Goal: Find specific page/section: Find specific page/section

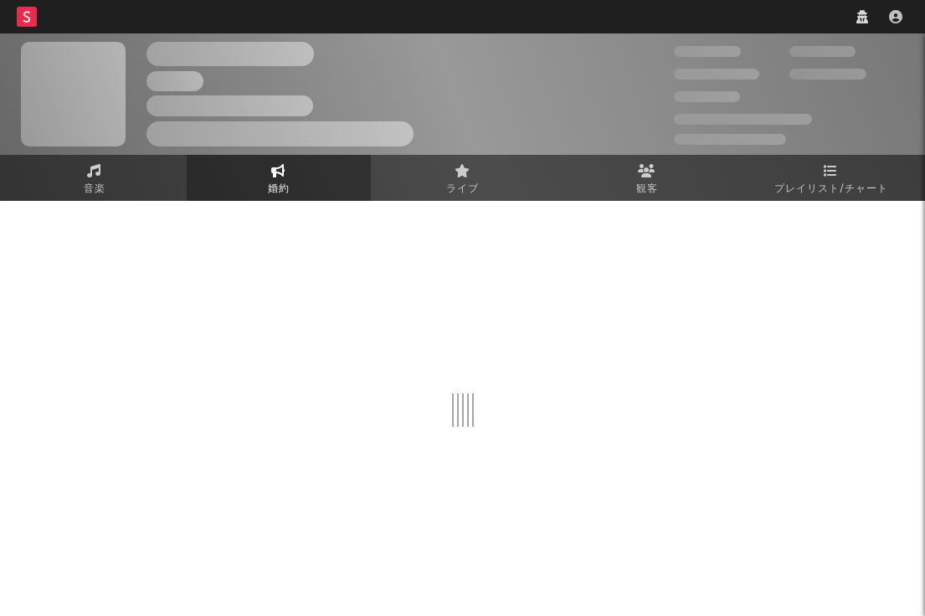
select select "1w"
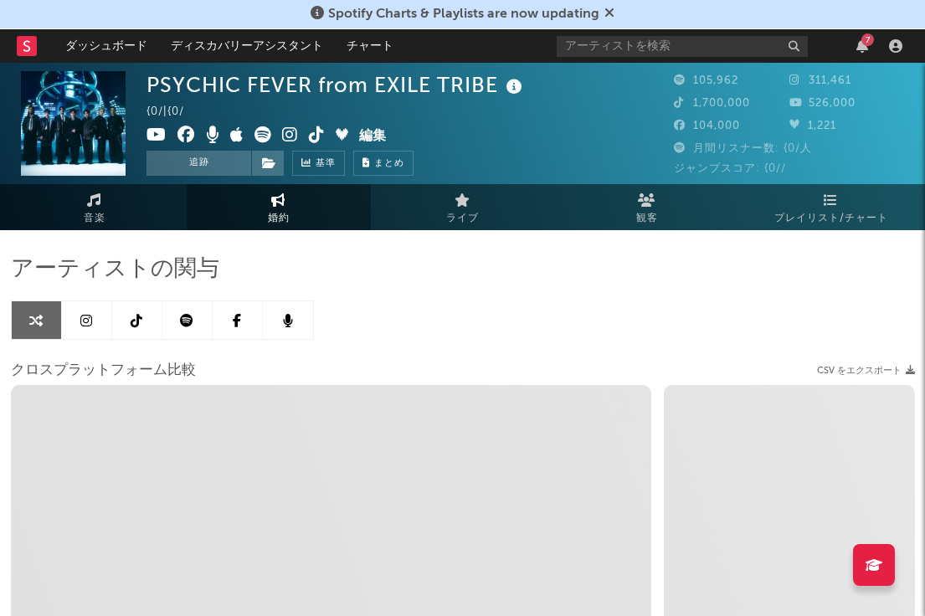
click at [649, 59] on div "7" at bounding box center [733, 45] width 352 height 33
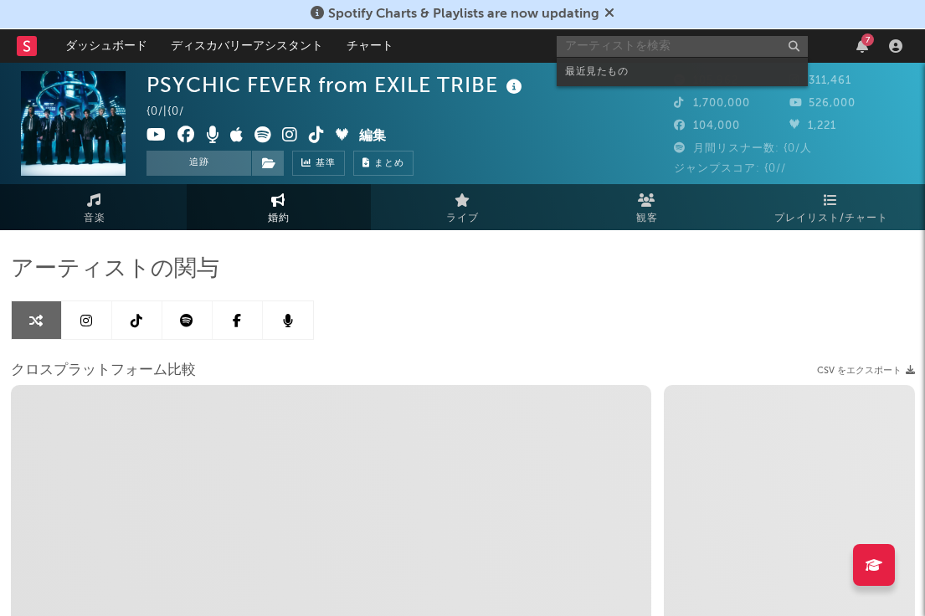
click at [653, 43] on input "text" at bounding box center [682, 46] width 251 height 21
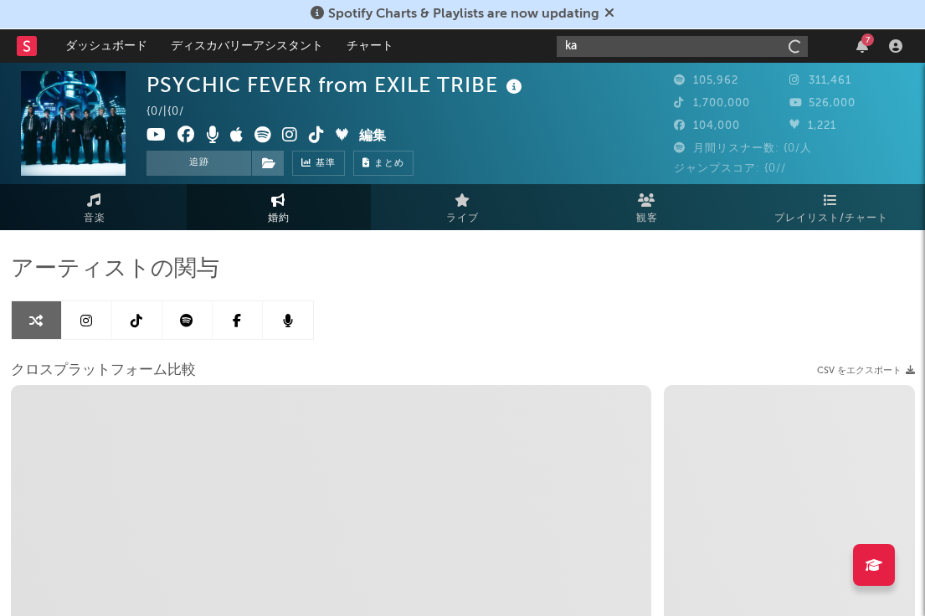
type input "k"
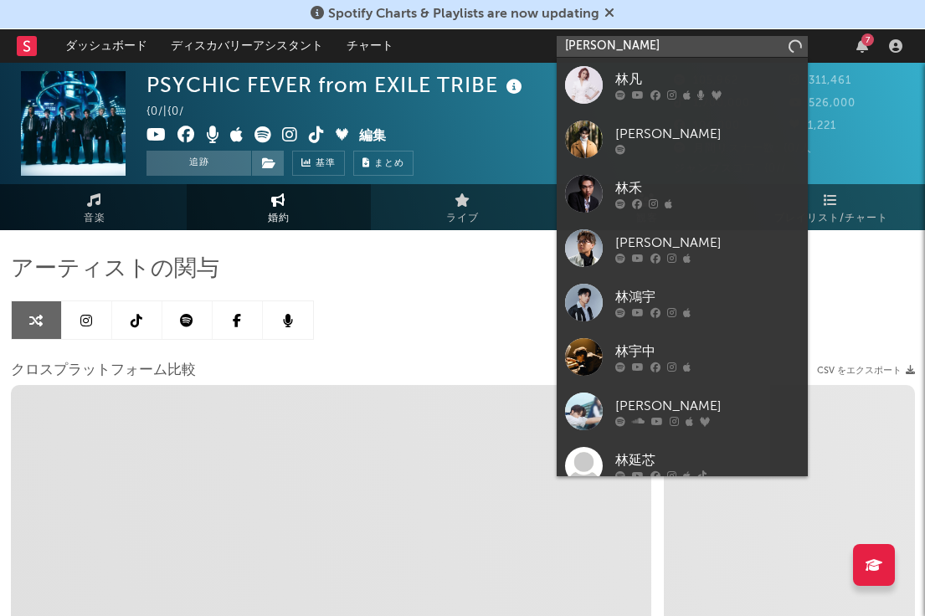
type input "[PERSON_NAME]"
select select "1m"
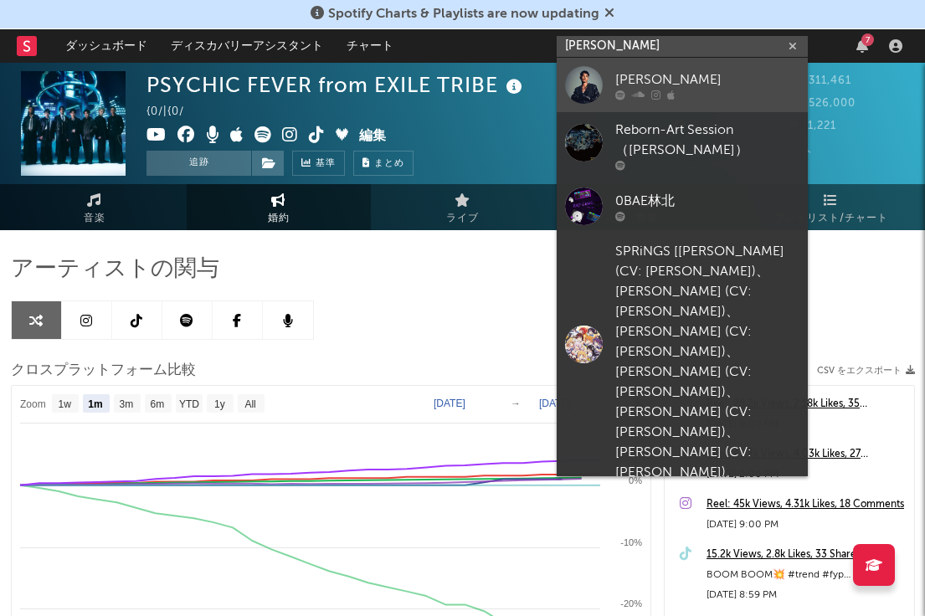
type input "[PERSON_NAME]"
click at [721, 77] on div "[PERSON_NAME]" at bounding box center [708, 80] width 184 height 20
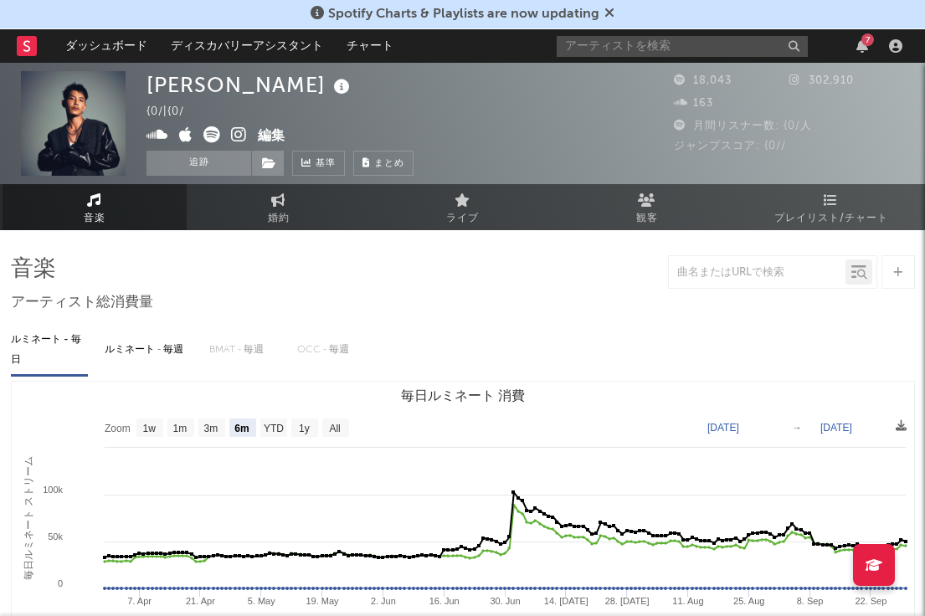
select select "6m"
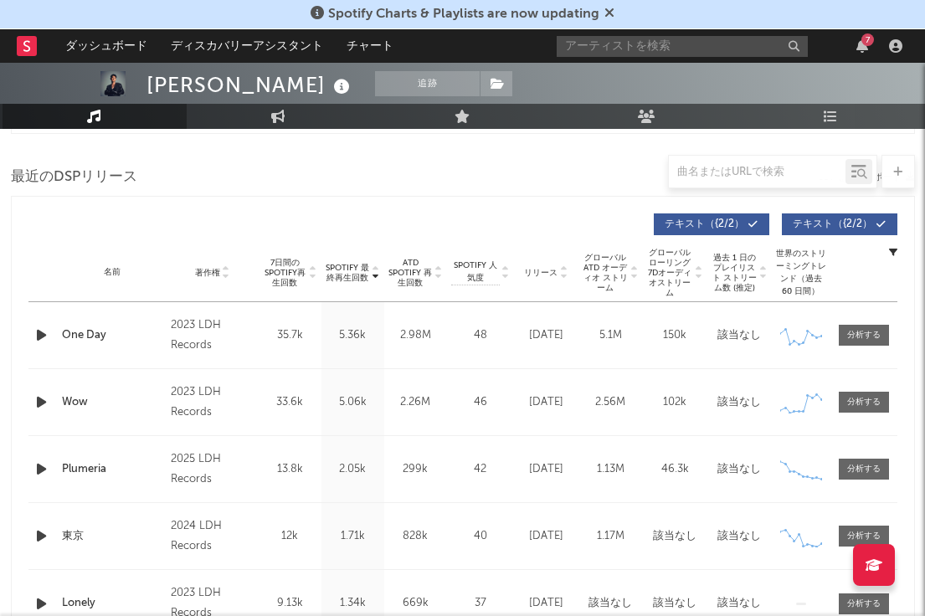
scroll to position [583, 0]
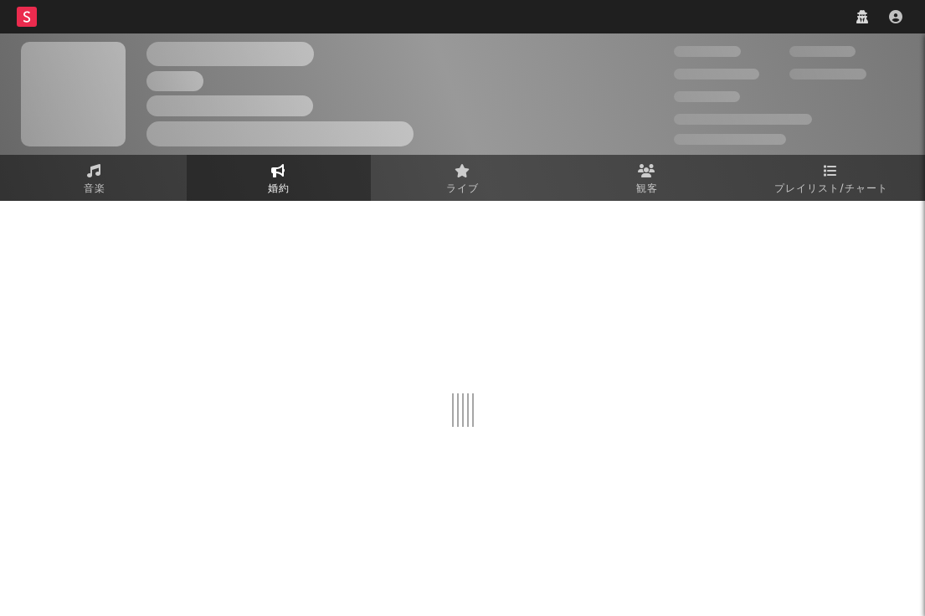
select select "1w"
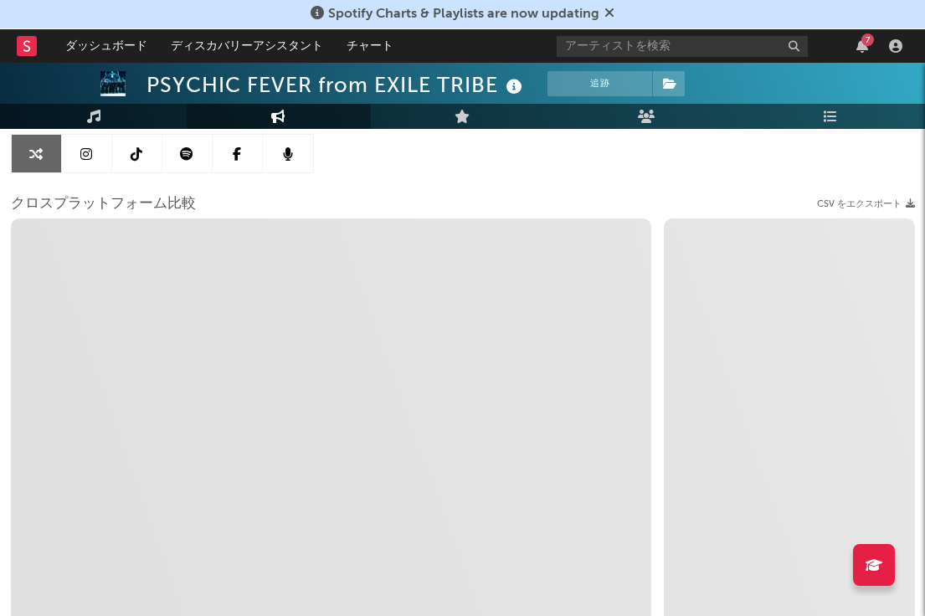
scroll to position [164, 0]
